Goal: Transaction & Acquisition: Purchase product/service

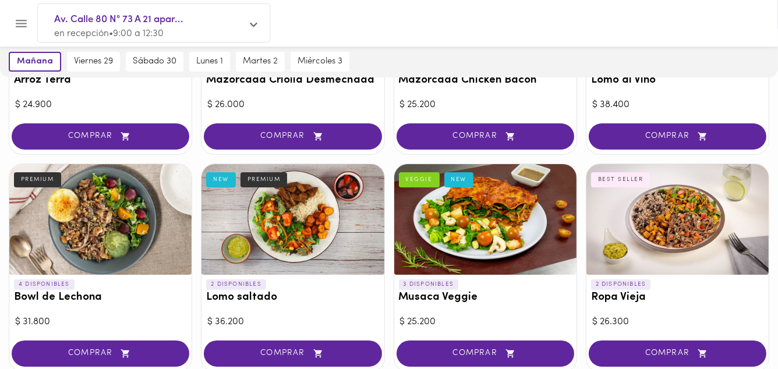
scroll to position [233, 0]
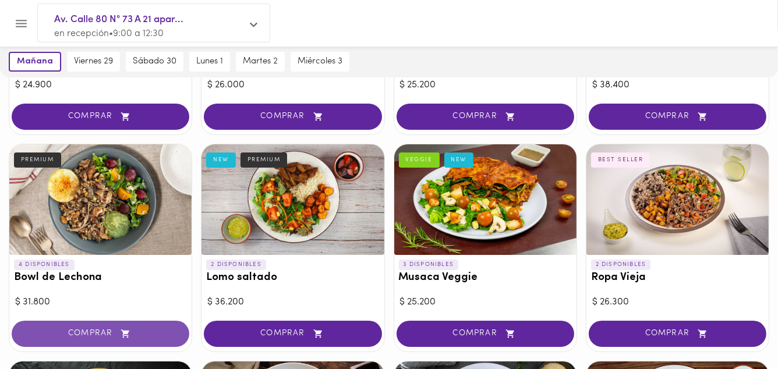
click at [100, 329] on span "COMPRAR" at bounding box center [100, 334] width 149 height 10
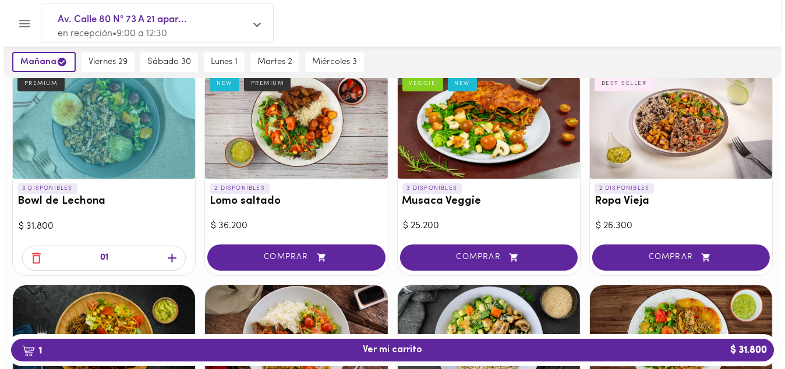
scroll to position [326, 0]
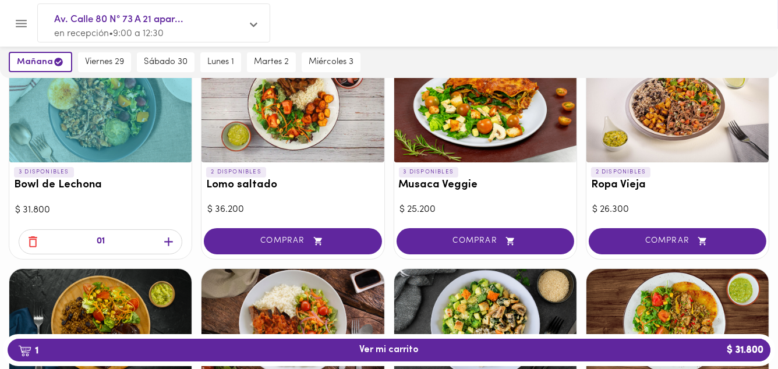
click at [168, 239] on icon "button" at bounding box center [168, 242] width 9 height 9
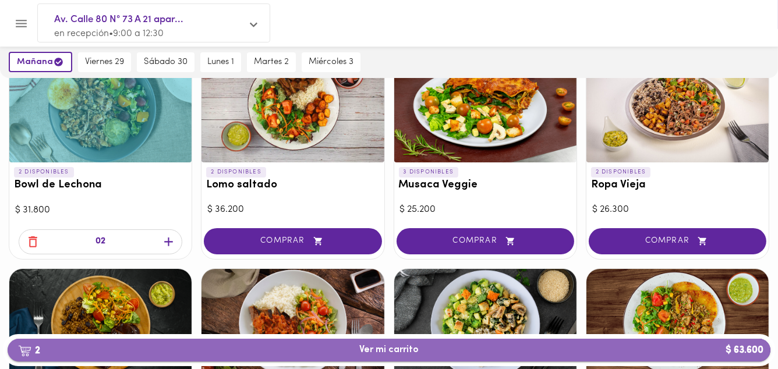
click at [375, 347] on span "2 Ver mi carrito $ 63.600" at bounding box center [388, 350] width 59 height 11
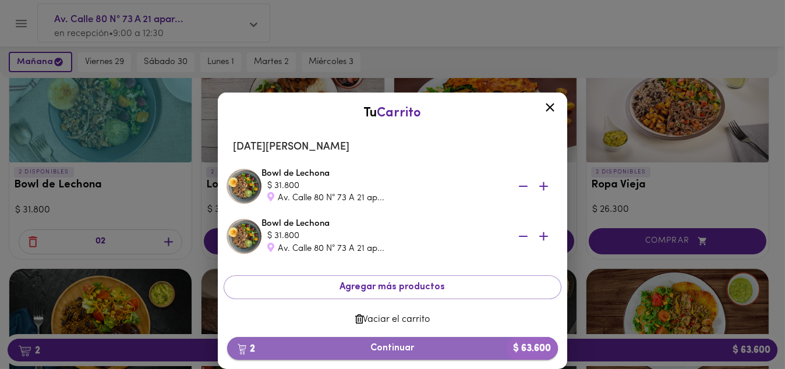
click at [397, 354] on span "2 Continuar $ 63.600" at bounding box center [393, 348] width 312 height 11
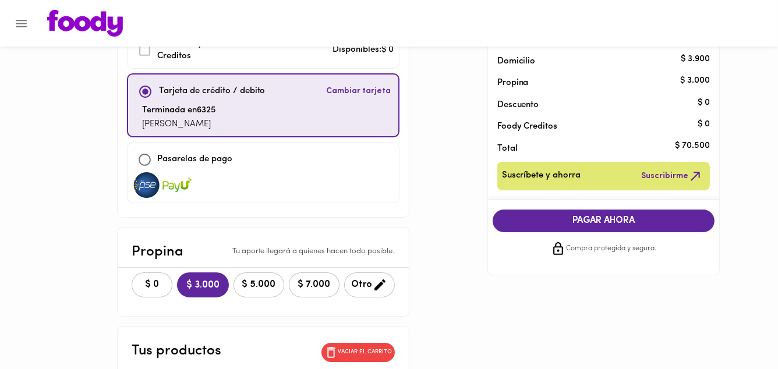
scroll to position [93, 0]
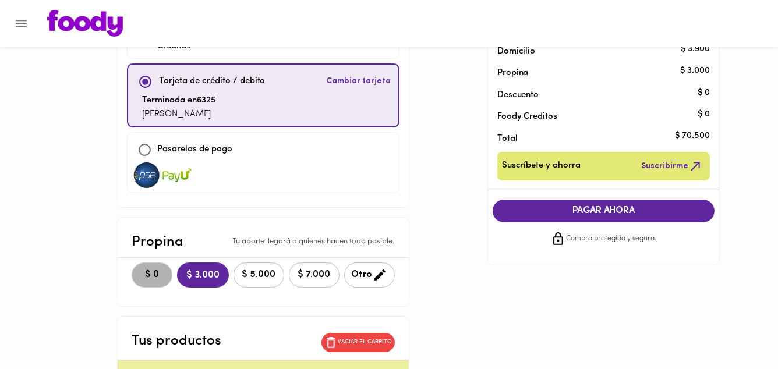
click at [153, 275] on span "$ 0" at bounding box center [152, 275] width 26 height 11
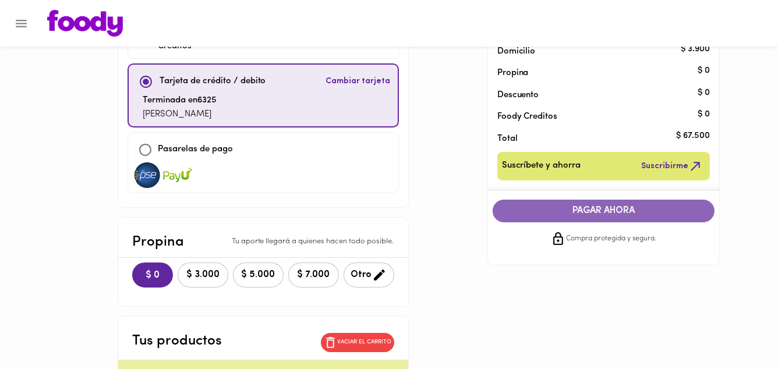
click at [619, 211] on span "PAGAR AHORA" at bounding box center [603, 211] width 199 height 11
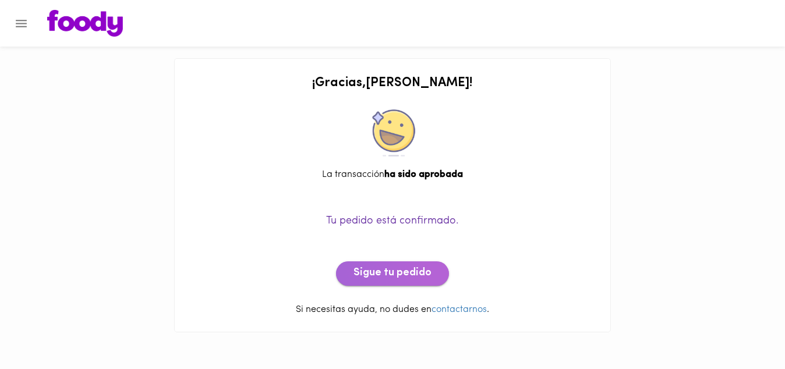
click at [403, 276] on span "Sigue tu pedido" at bounding box center [393, 273] width 78 height 13
